Goal: Task Accomplishment & Management: Complete application form

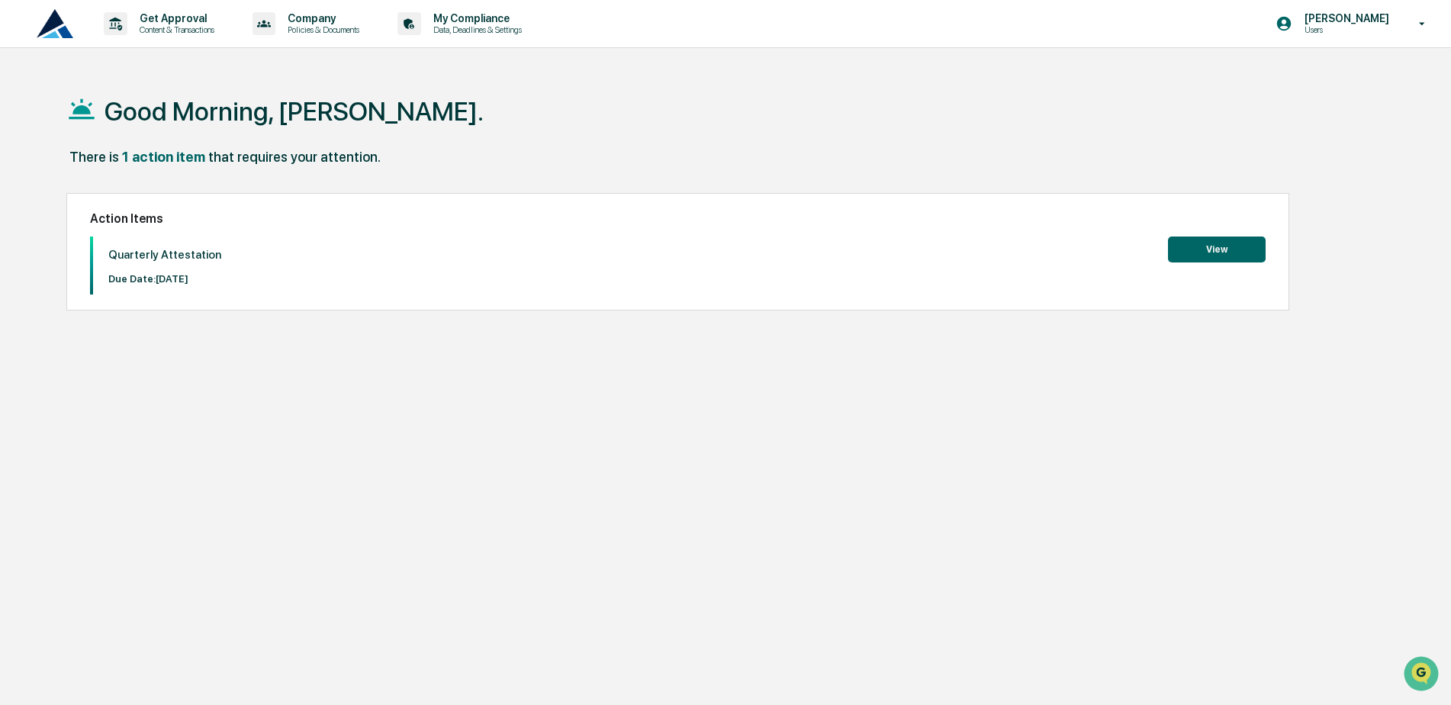
click at [1217, 249] on button "View" at bounding box center [1217, 250] width 98 height 26
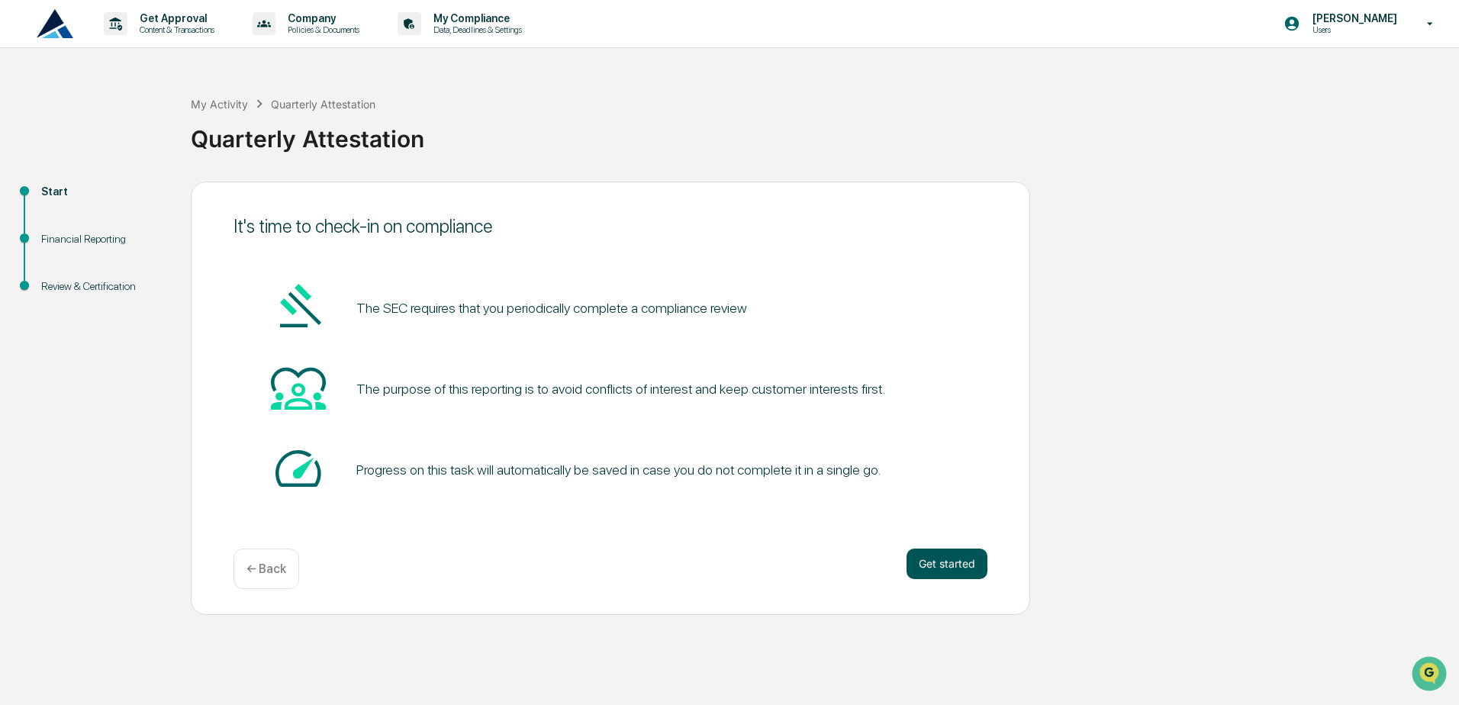
click at [935, 567] on button "Get started" at bounding box center [946, 564] width 81 height 31
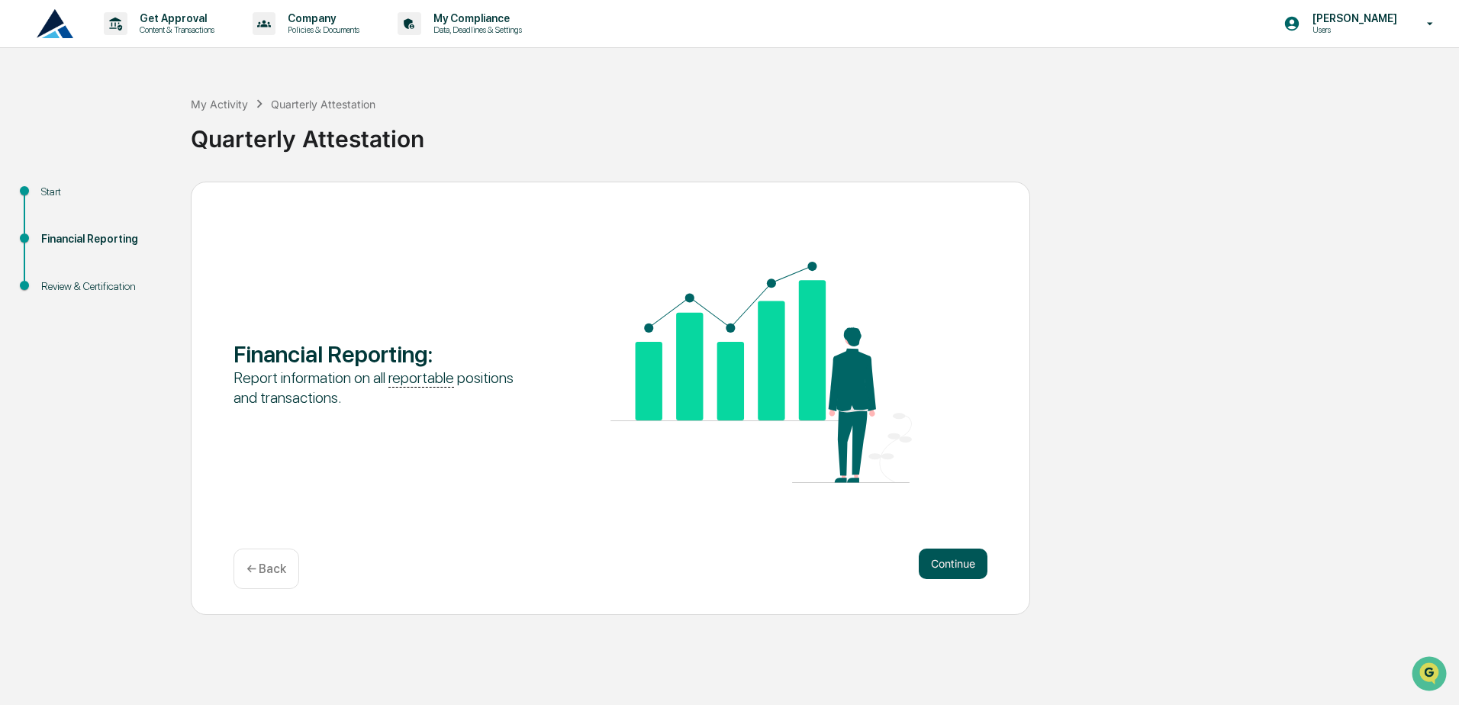
click at [946, 555] on button "Continue" at bounding box center [953, 564] width 69 height 31
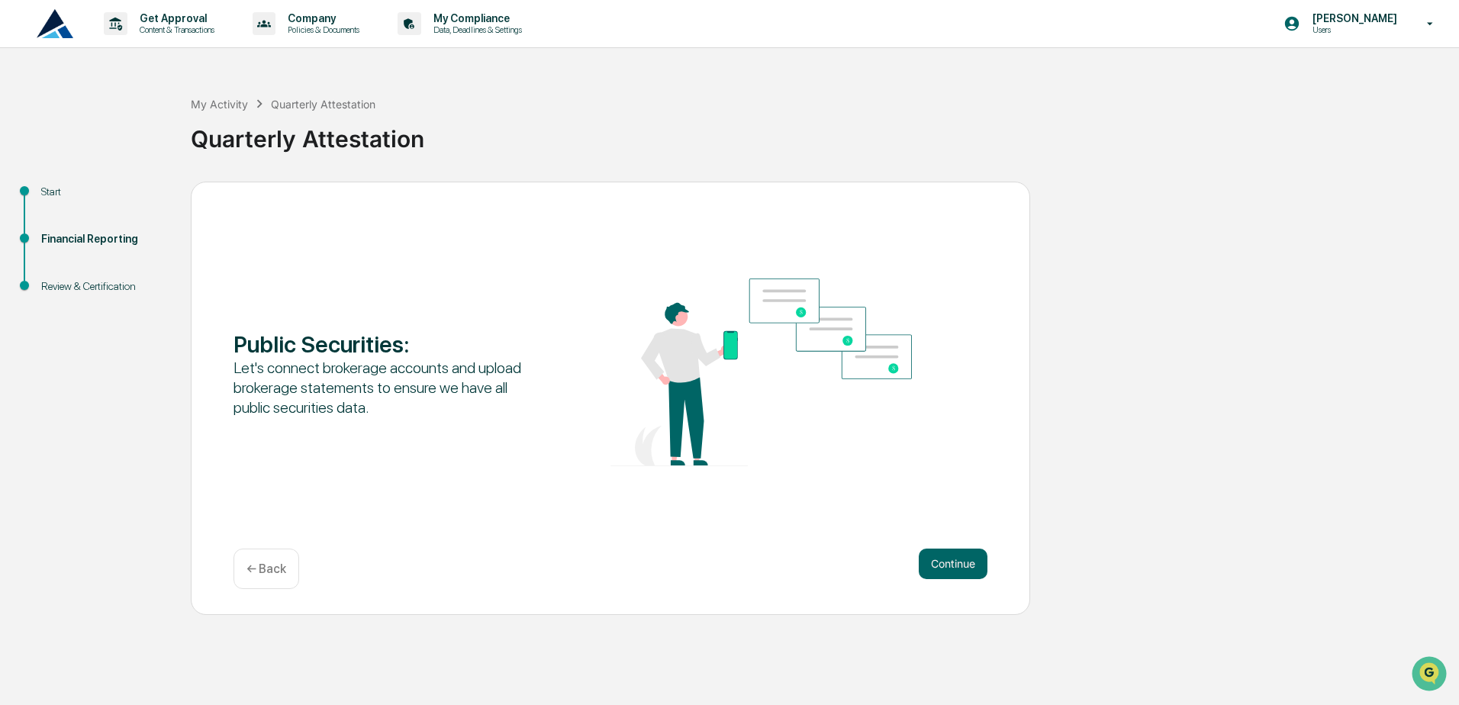
click at [946, 555] on button "Continue" at bounding box center [953, 564] width 69 height 31
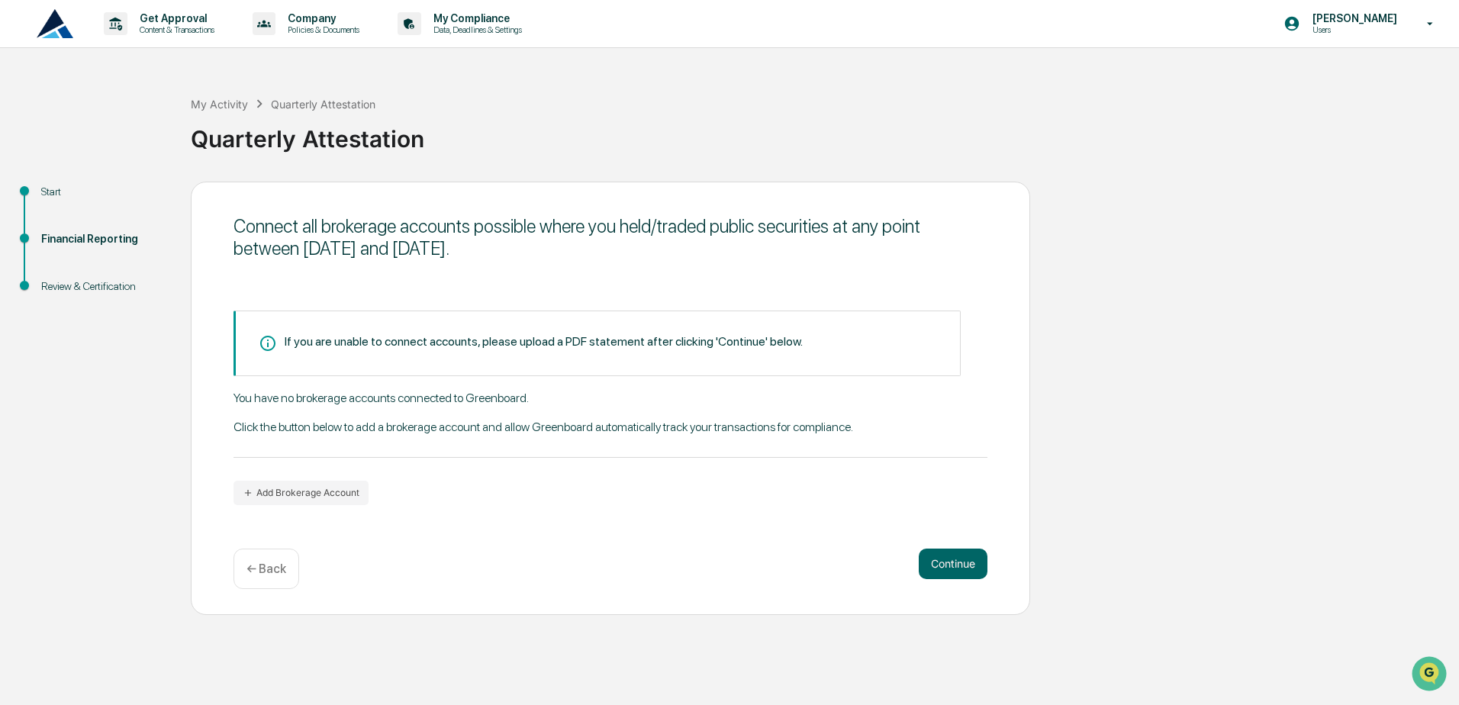
click at [946, 555] on button "Continue" at bounding box center [953, 564] width 69 height 31
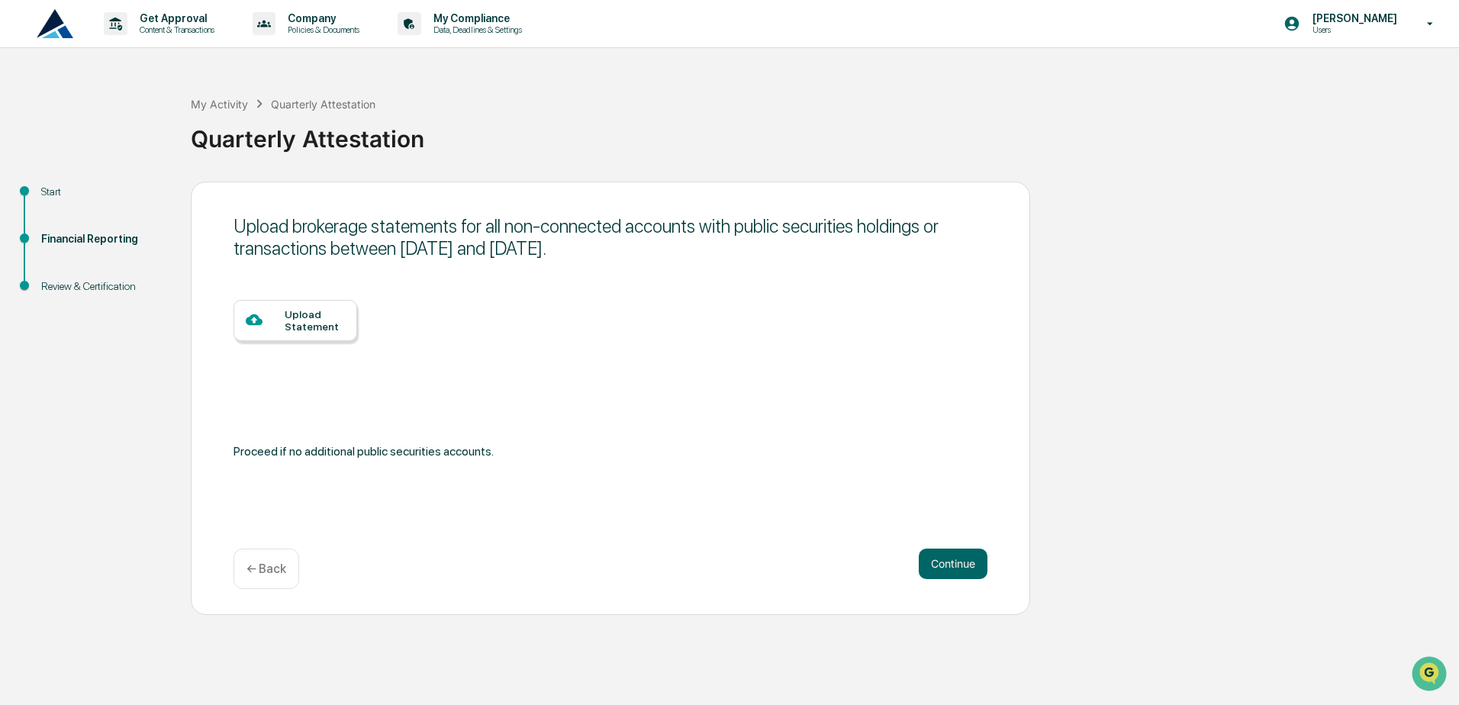
click at [946, 555] on button "Continue" at bounding box center [953, 564] width 69 height 31
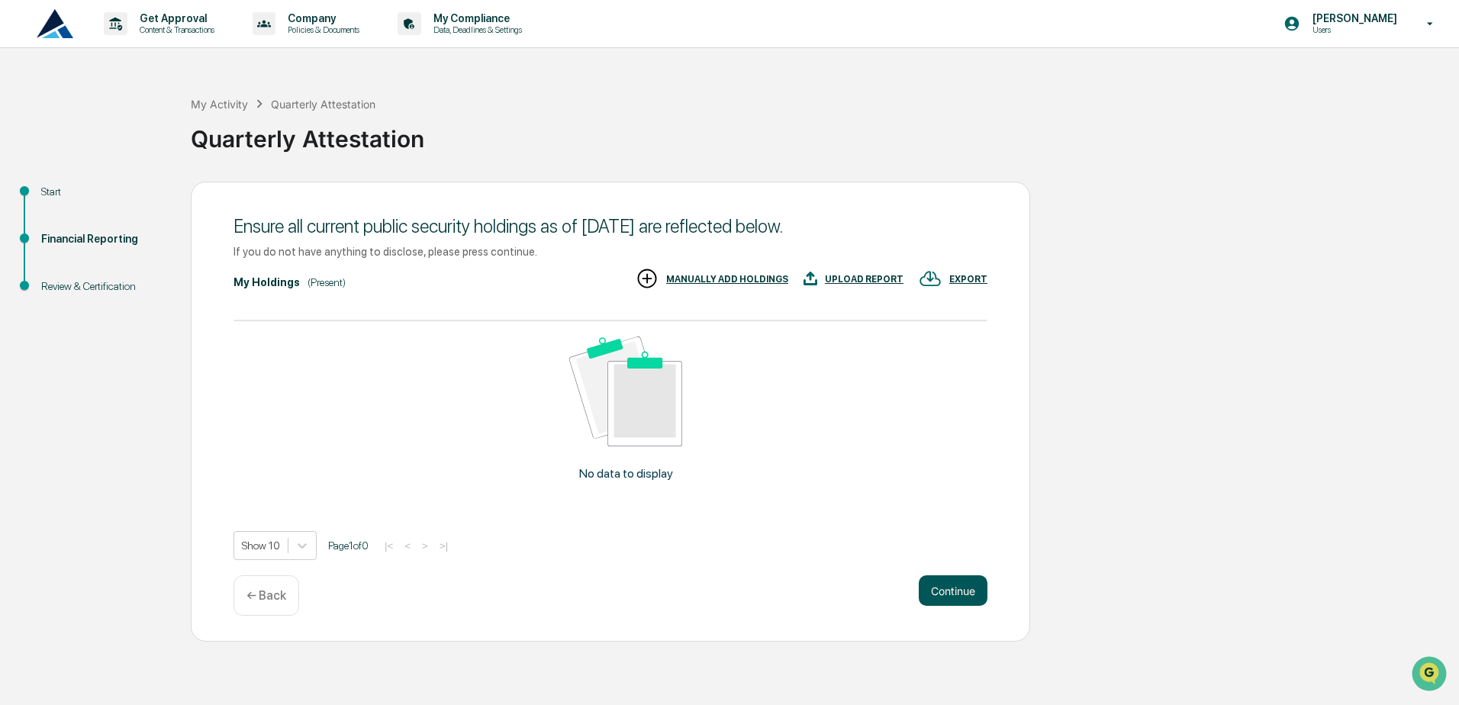
click at [945, 590] on button "Continue" at bounding box center [953, 590] width 69 height 31
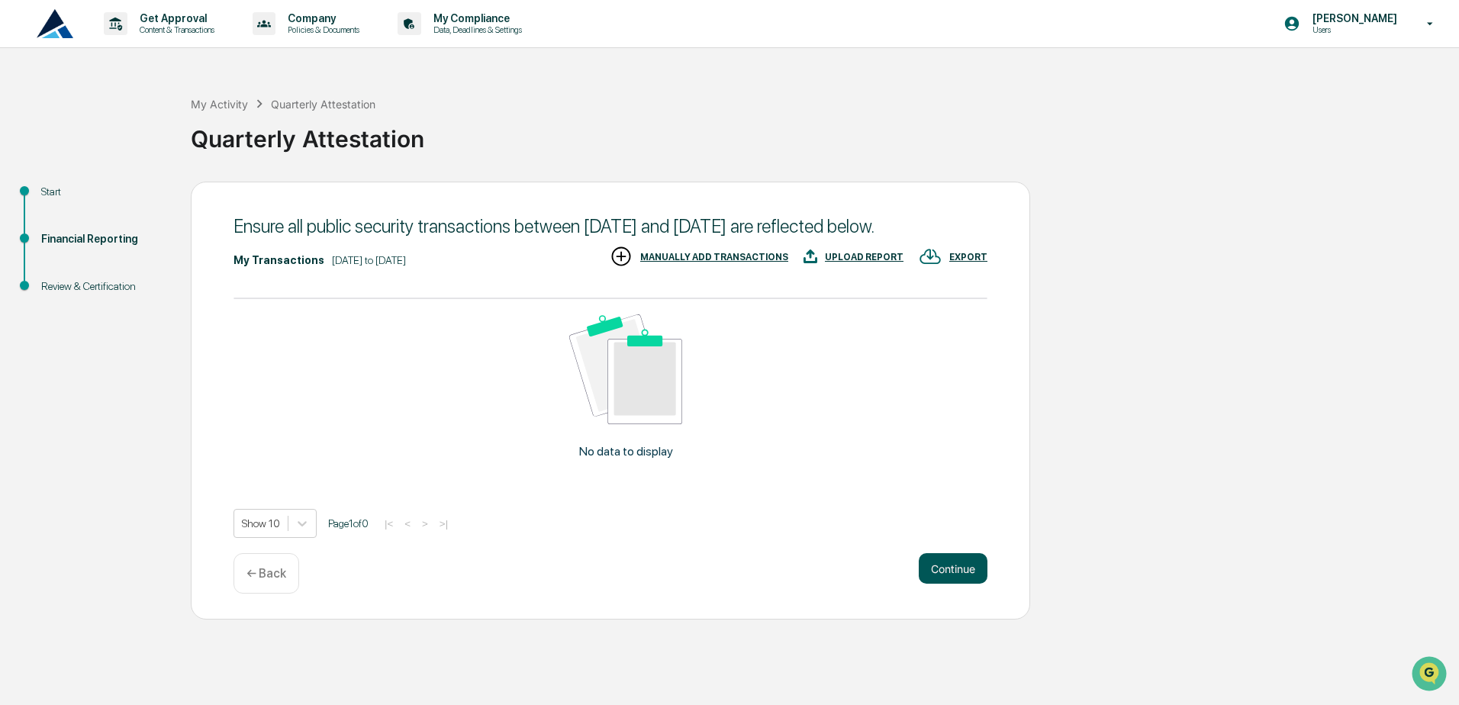
click at [950, 584] on button "Continue" at bounding box center [953, 568] width 69 height 31
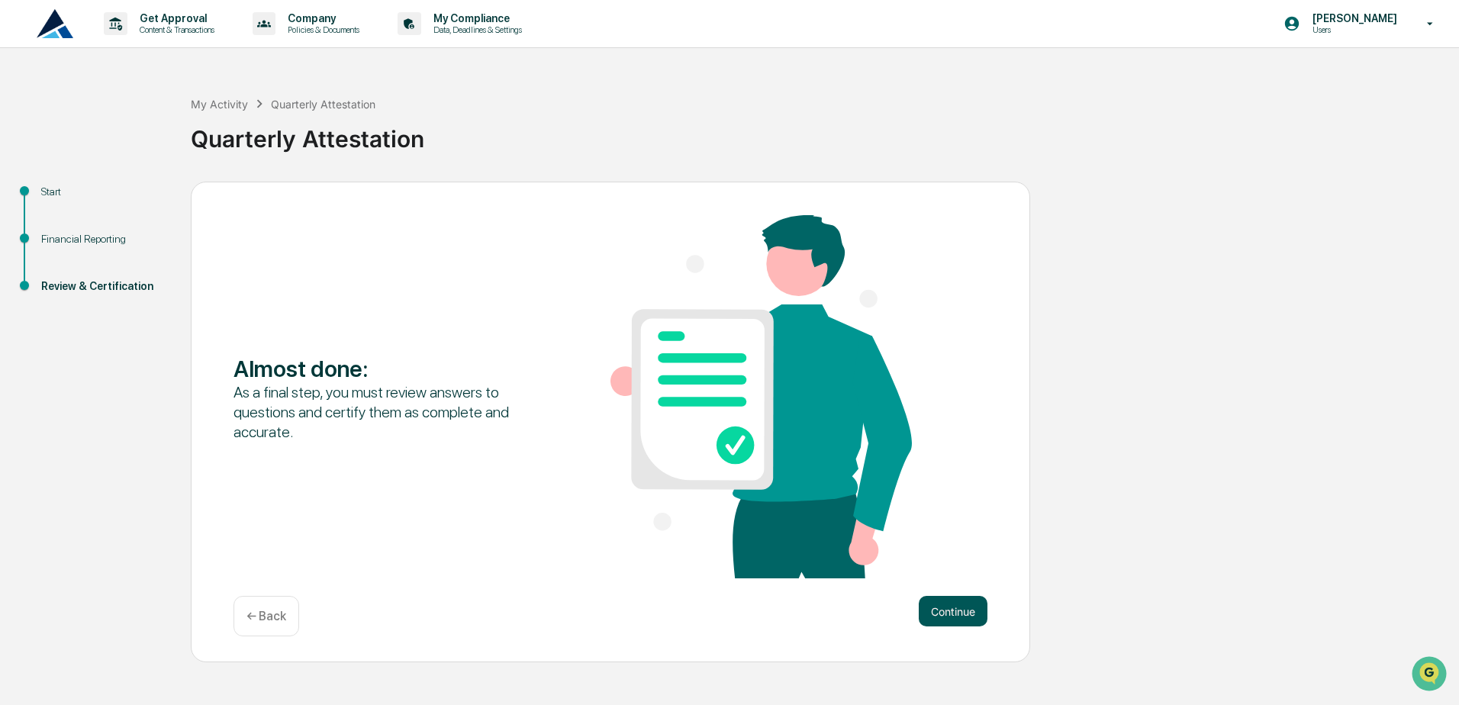
click at [945, 607] on button "Continue" at bounding box center [953, 611] width 69 height 31
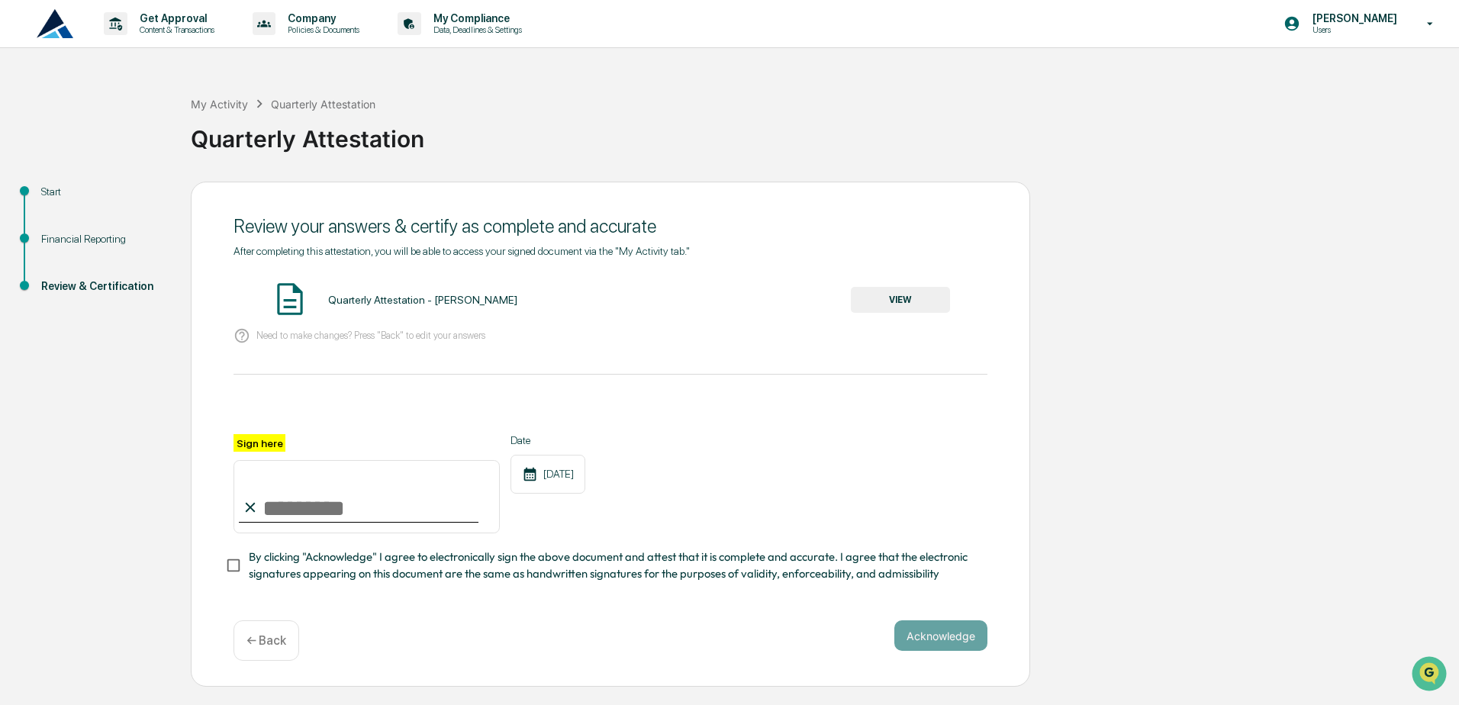
click at [301, 513] on input "Sign here" at bounding box center [366, 496] width 266 height 73
type input "**********"
click at [961, 639] on button "Acknowledge" at bounding box center [940, 635] width 93 height 31
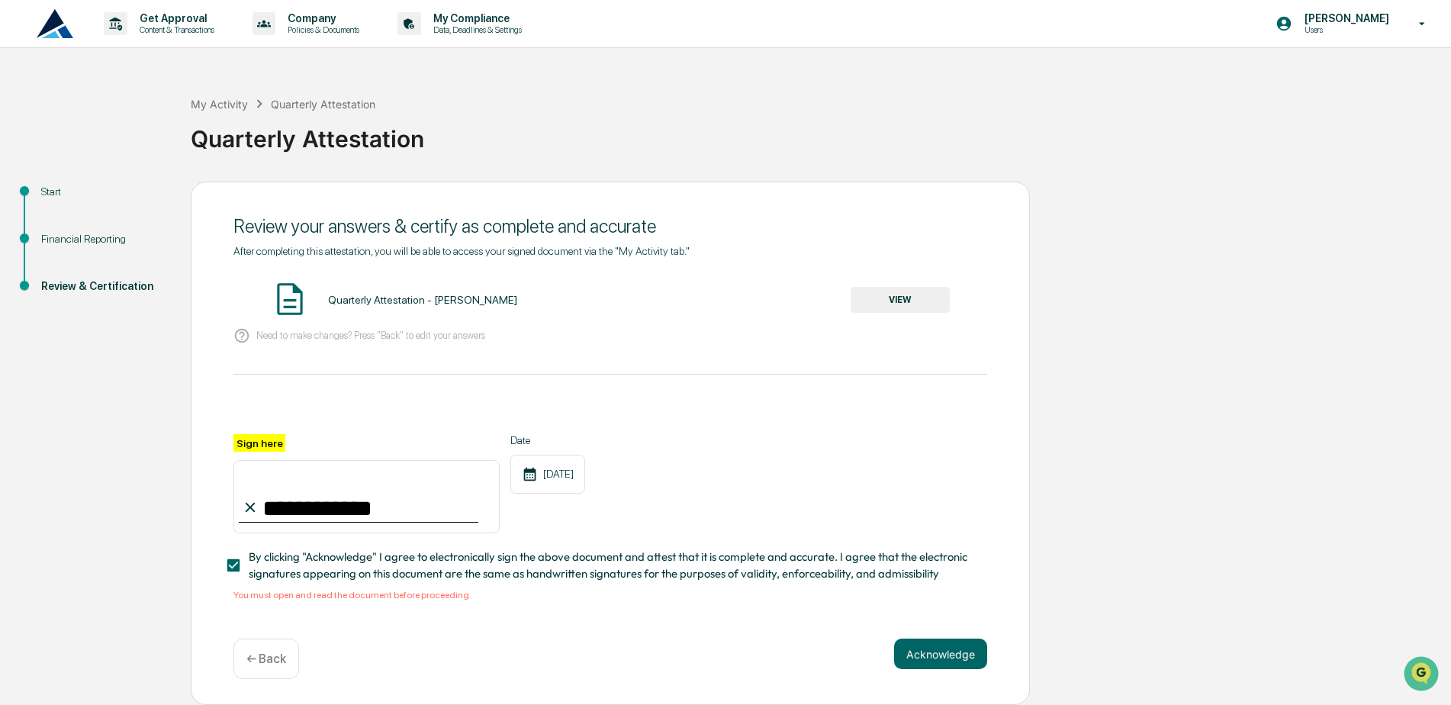
click at [865, 301] on button "VIEW" at bounding box center [900, 300] width 99 height 26
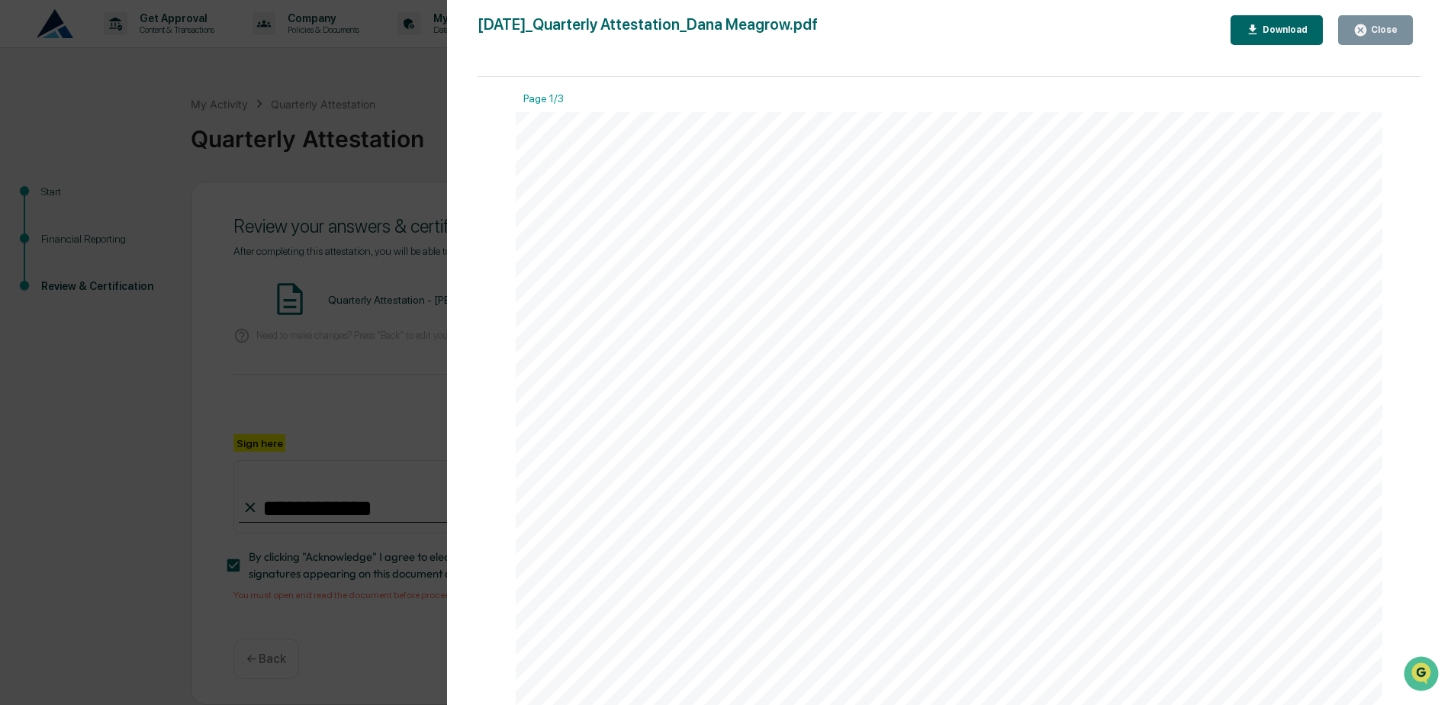
drag, startPoint x: 1051, startPoint y: 519, endPoint x: 1048, endPoint y: 533, distance: 15.0
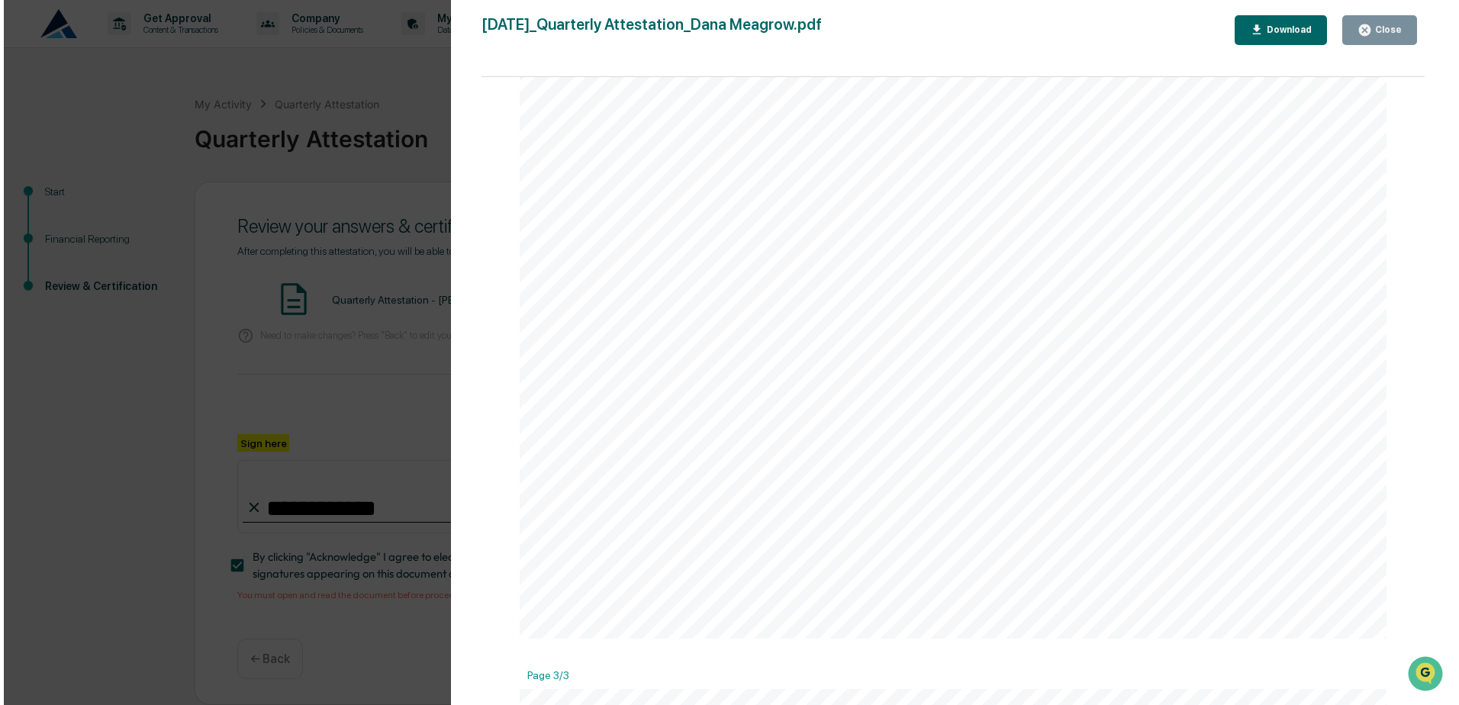
scroll to position [1984, 0]
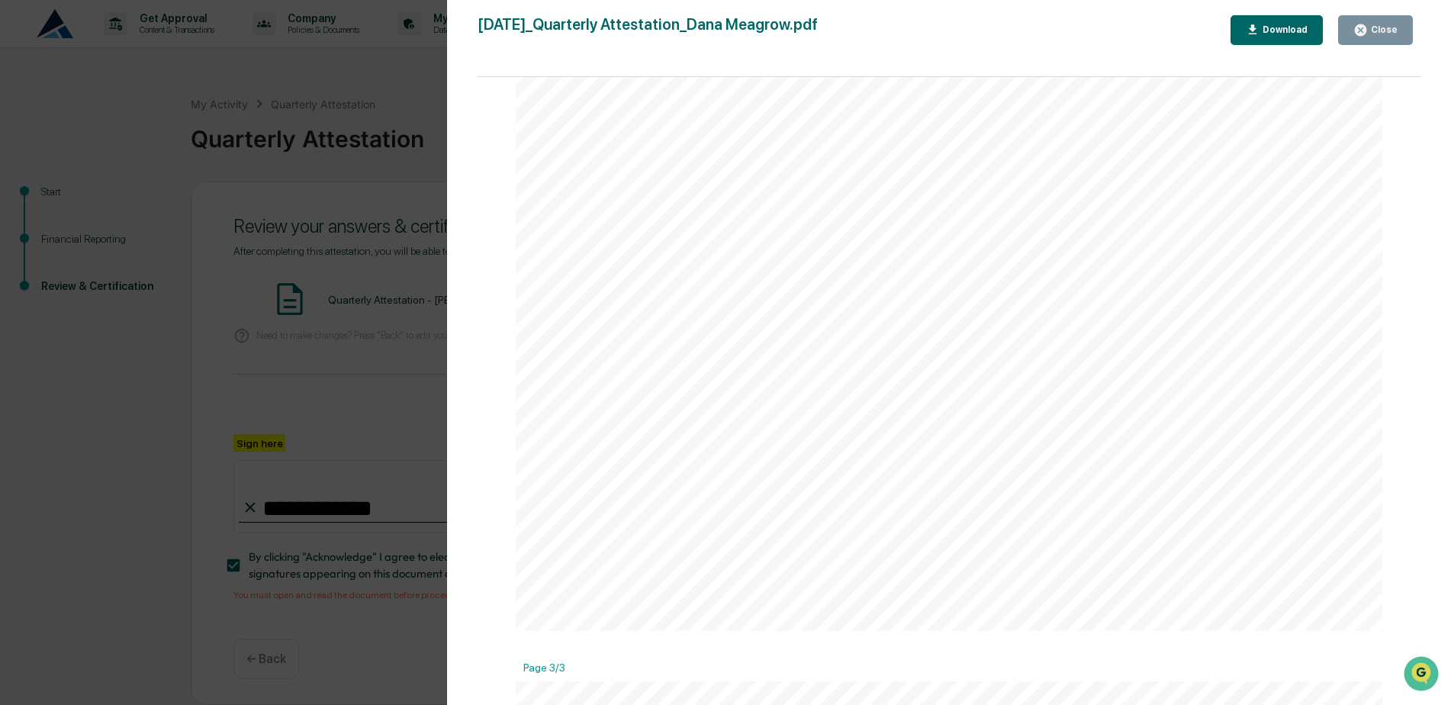
click at [1372, 24] on div "Close" at bounding box center [1375, 30] width 44 height 14
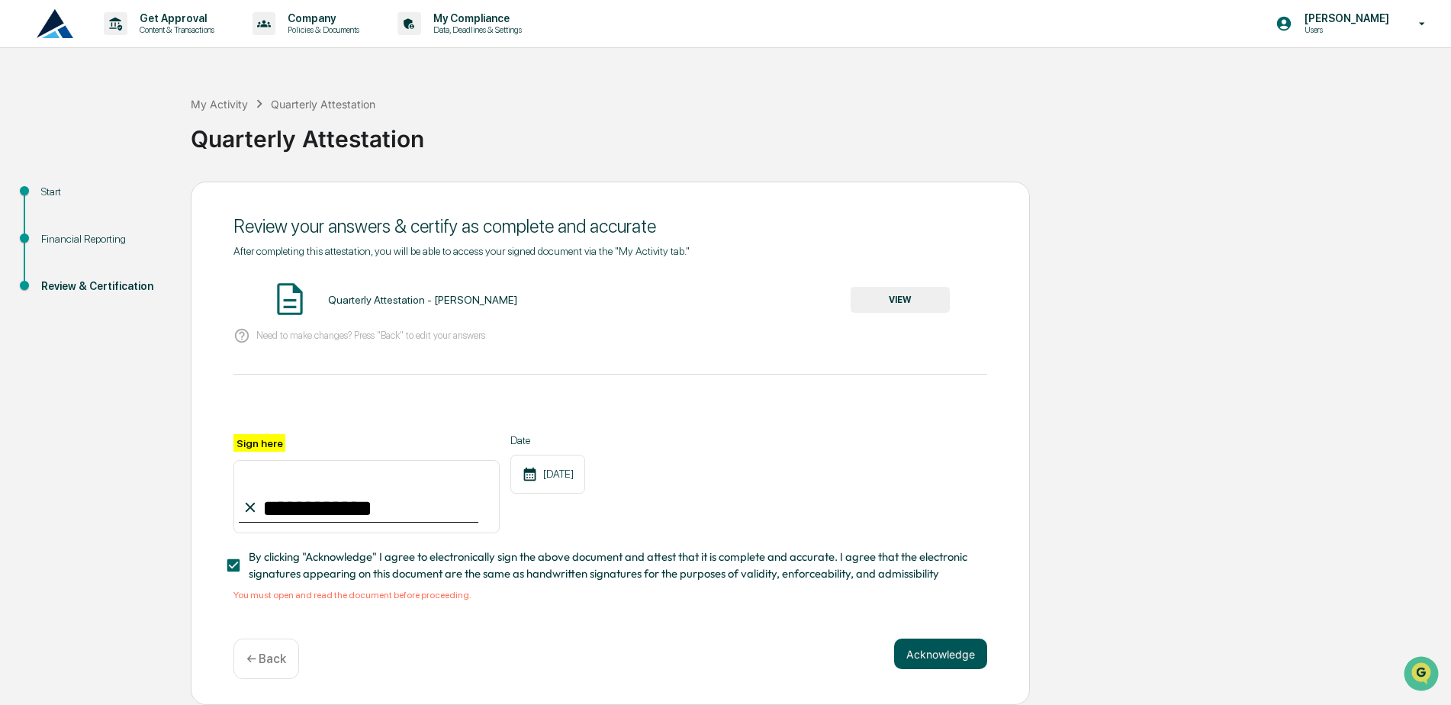
click at [928, 656] on button "Acknowledge" at bounding box center [940, 654] width 93 height 31
